Goal: Register for event/course

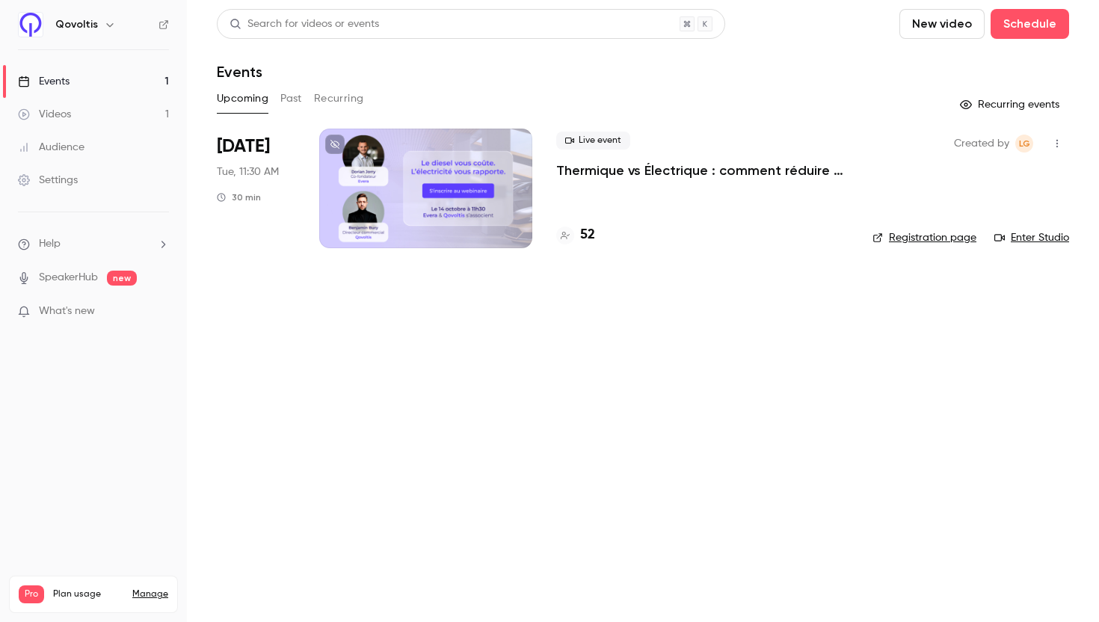
click at [955, 239] on link "Registration page" at bounding box center [924, 237] width 104 height 15
click at [639, 176] on p "Thermique vs Électrique : comment réduire jusqu’à 40% le coût total de votre fl…" at bounding box center [702, 170] width 292 height 18
